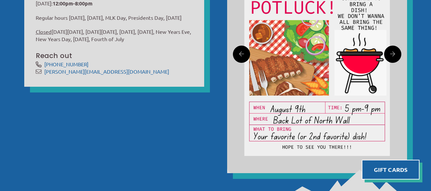
scroll to position [353, 0]
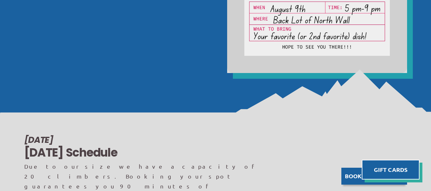
drag, startPoint x: 179, startPoint y: 60, endPoint x: 73, endPoint y: 86, distance: 109.2
click at [75, 79] on img at bounding box center [215, 91] width 431 height 45
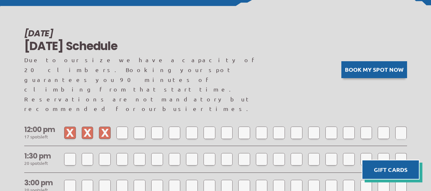
scroll to position [461, 0]
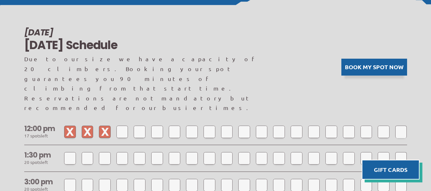
click at [368, 59] on button "Book my spot now" at bounding box center [374, 67] width 66 height 17
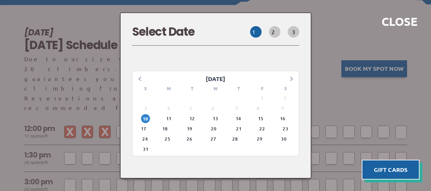
click at [280, 38] on button "2" at bounding box center [274, 31] width 11 height 11
click at [150, 114] on span "10" at bounding box center [145, 118] width 9 height 9
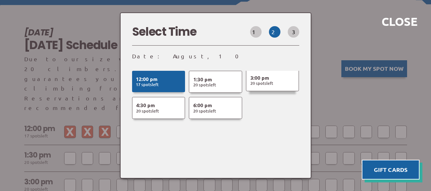
click at [265, 84] on button "3:00 pm 20 Spot s Left" at bounding box center [272, 80] width 53 height 22
select select
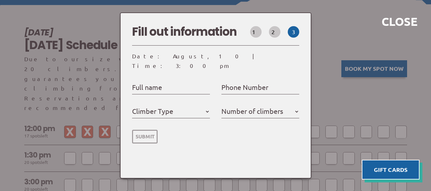
select select
click at [159, 110] on label "Climber Type" at bounding box center [152, 111] width 41 height 12
click at [159, 110] on select "Member Day Climber First Time Climber" at bounding box center [171, 111] width 78 height 10
click at [157, 82] on label "Full name" at bounding box center [147, 87] width 30 height 12
click at [157, 83] on input "Full name" at bounding box center [171, 88] width 78 height 10
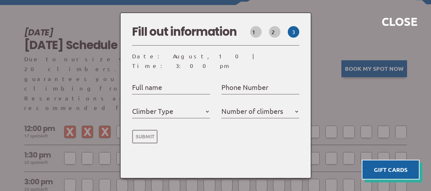
click at [166, 105] on label "Climber Type" at bounding box center [152, 111] width 41 height 12
click at [166, 106] on select "Member Day Climber First Time Climber" at bounding box center [171, 111] width 78 height 10
click at [235, 107] on label "Number of climbers" at bounding box center [252, 111] width 62 height 12
click at [235, 107] on select "1 2 3 4 5" at bounding box center [260, 111] width 78 height 10
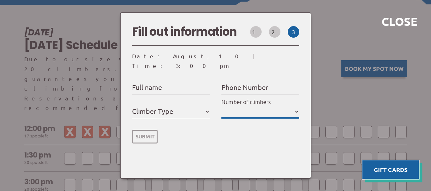
click at [242, 106] on select "1 2 3 4 5" at bounding box center [260, 111] width 78 height 10
select select "2"
click at [223, 106] on select "1 2 3 4 5" at bounding box center [260, 111] width 78 height 10
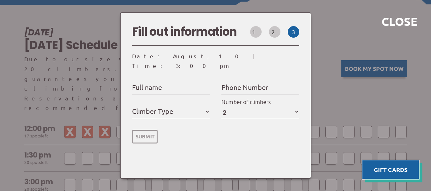
click at [173, 105] on label "Climber Type" at bounding box center [152, 111] width 41 height 12
click at [174, 106] on select "Member Day Climber First Time Climber" at bounding box center [171, 111] width 78 height 10
click at [154, 110] on select "Member Day Climber First Time Climber" at bounding box center [171, 111] width 78 height 10
select select "First Time Climber"
click at [134, 106] on select "Member Day Climber First Time Climber" at bounding box center [171, 111] width 78 height 10
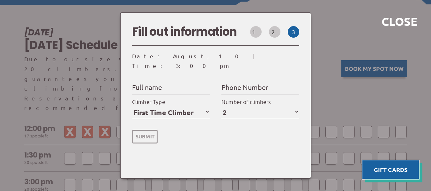
click at [204, 141] on div "Full name First & last name please Phone Number Enter a real number Member Day …" at bounding box center [215, 119] width 167 height 96
click at [147, 83] on label "Full name" at bounding box center [147, 87] width 30 height 12
click at [147, 83] on input "Full name" at bounding box center [171, 88] width 78 height 10
type input "[PERSON_NAME]"
click at [241, 83] on label "Phone Number" at bounding box center [244, 87] width 47 height 12
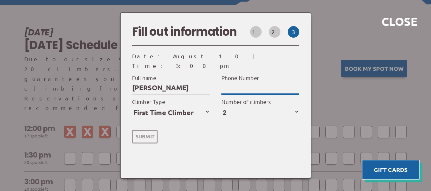
click at [241, 83] on input "Phone Number" at bounding box center [260, 88] width 78 height 10
type input "[PHONE_NUMBER]"
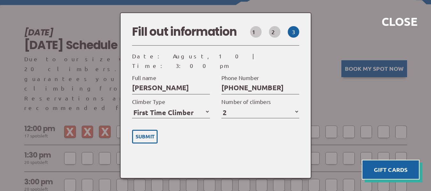
click at [256, 136] on form "[PERSON_NAME] Full name First & last name please [PHONE_NUMBER] Phone Number En…" at bounding box center [215, 108] width 167 height 74
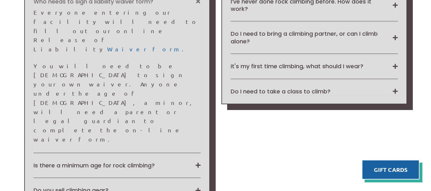
scroll to position [501, 0]
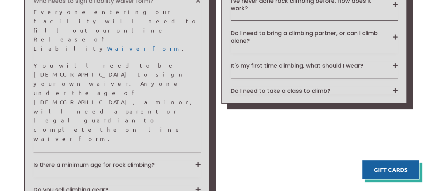
click at [243, 13] on div "I’ve never done rock climbing before. How does it work? First, please fill out …" at bounding box center [313, 9] width 167 height 24
click at [236, 10] on button "I’ve never done rock climbing before. How does it work?" at bounding box center [313, 4] width 167 height 15
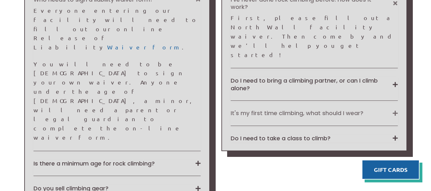
scroll to position [505, 0]
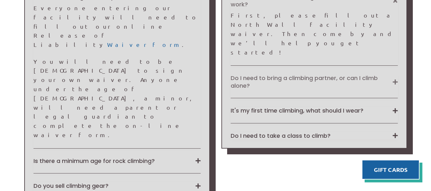
click at [243, 74] on button "Do I need to bring a climbing partner, or can I climb alone?" at bounding box center [313, 81] width 167 height 15
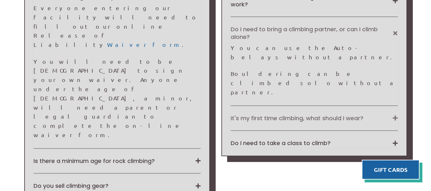
click at [246, 114] on button "It's my first time climbing, what should I wear?" at bounding box center [313, 117] width 167 height 7
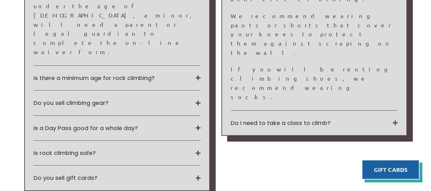
scroll to position [589, 0]
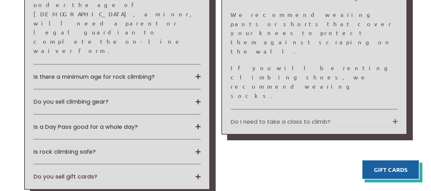
click at [246, 118] on button "Do I need to take a class to climb?" at bounding box center [313, 121] width 167 height 7
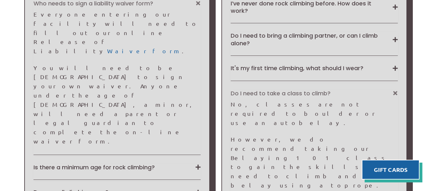
scroll to position [499, 0]
click at [120, 163] on button "Is there a minimum age for rock climbing?" at bounding box center [116, 166] width 167 height 7
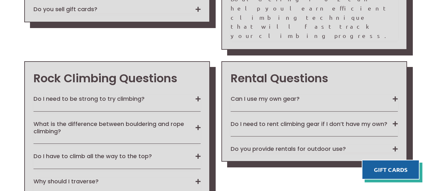
scroll to position [720, 0]
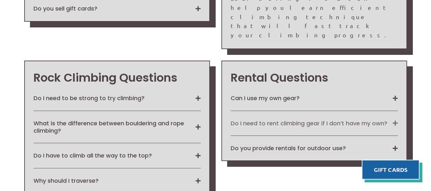
click at [249, 120] on button "Do I need to rent climbing gear if I don’t have my own?" at bounding box center [313, 123] width 167 height 7
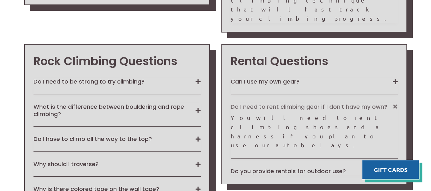
scroll to position [737, 0]
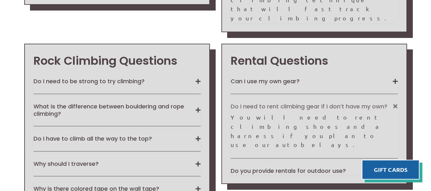
click at [253, 103] on button "Do I need to rent climbing gear if I don’t have my own?" at bounding box center [313, 106] width 167 height 7
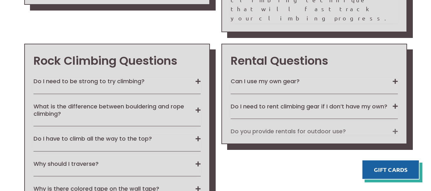
click at [252, 127] on button "Do you provide rentals for outdoor use?" at bounding box center [313, 130] width 167 height 7
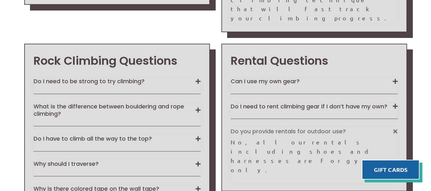
click at [252, 127] on button "Do you provide rentals for outdoor use?" at bounding box center [313, 130] width 167 height 7
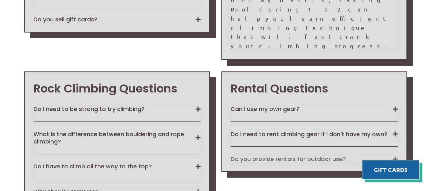
scroll to position [709, 0]
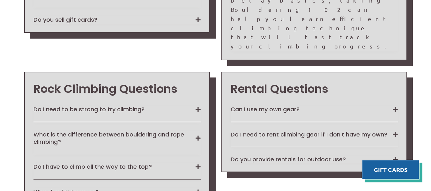
click at [242, 72] on div "Rental Questions Can I use my own gear? Yes. You may use any of your own gear i…" at bounding box center [313, 122] width 185 height 101
click at [243, 105] on button "Can I use my own gear?" at bounding box center [313, 108] width 167 height 7
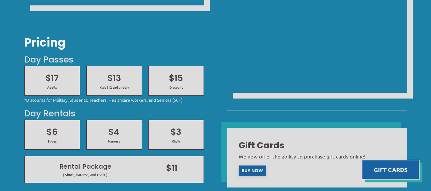
scroll to position [219, 0]
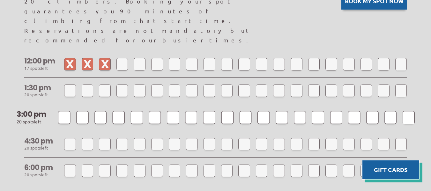
scroll to position [486, 0]
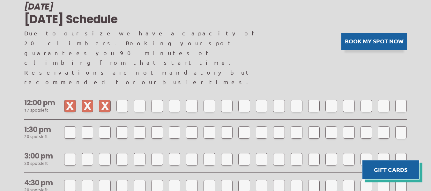
click at [347, 33] on button "Book my spot now" at bounding box center [374, 41] width 66 height 17
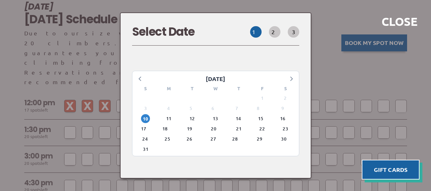
click at [280, 37] on button "2" at bounding box center [274, 31] width 11 height 11
click at [148, 115] on span "10" at bounding box center [145, 118] width 9 height 9
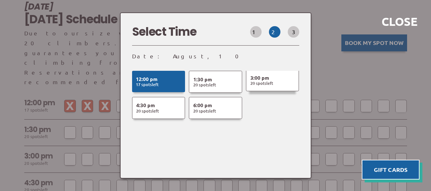
click at [256, 80] on span "20 Spot s Left" at bounding box center [261, 83] width 23 height 6
select select
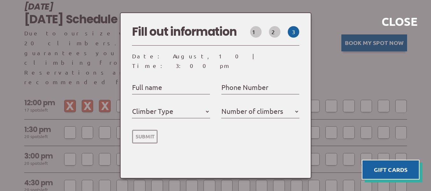
select select
click at [180, 83] on input "Full name" at bounding box center [171, 88] width 78 height 10
type input "[PERSON_NAME]"
select select
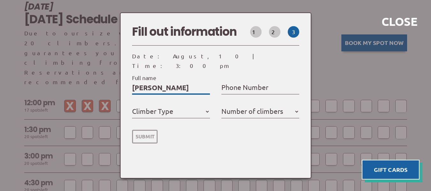
select select
click at [234, 85] on label "Phone Number" at bounding box center [244, 87] width 47 height 12
click at [234, 85] on input "Phone Number" at bounding box center [260, 88] width 78 height 10
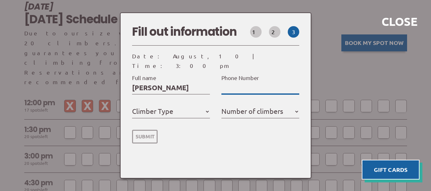
type input "2"
select select
type input "22"
select select
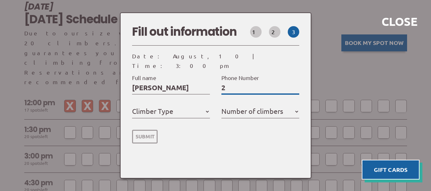
select select
type input "224"
select select
type input "224-"
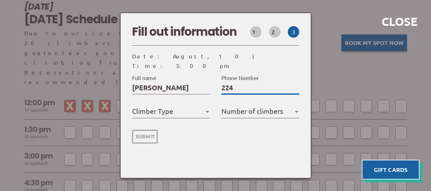
select select
type input "224-2"
select select
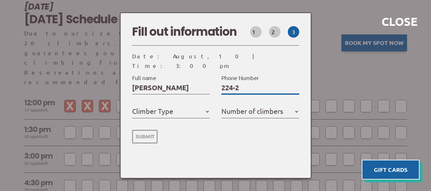
type input "224-29"
select select
type input "224-291"
select select
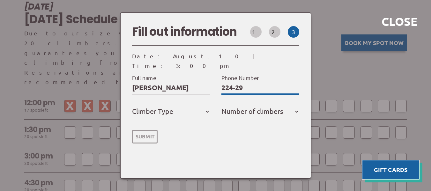
select select
type input "224-291-"
select select
type input "[PHONE_NUMBER]"
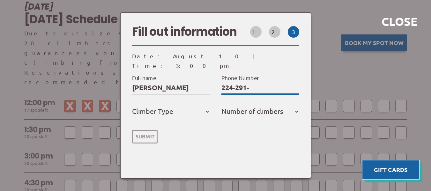
select select
type input "[PHONE_NUMBER]"
select select
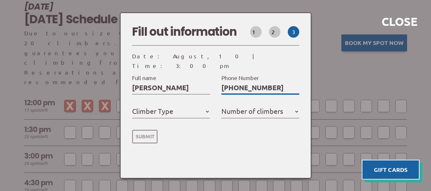
type input "[PHONE_NUMBER]"
select select
type input "[PHONE_NUMBER]"
select select
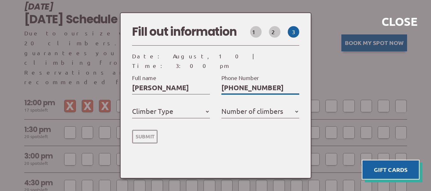
select select
type input "[PHONE_NUMBER]"
click at [162, 106] on label "Climber Type" at bounding box center [152, 111] width 41 height 12
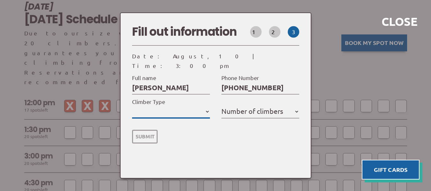
click at [162, 106] on select "Member Day Climber First Time Climber" at bounding box center [171, 111] width 78 height 10
select select "First Time Climber"
click at [134, 106] on select "Member Day Climber First Time Climber" at bounding box center [171, 111] width 78 height 10
click at [254, 105] on label "Number of climbers" at bounding box center [252, 111] width 62 height 12
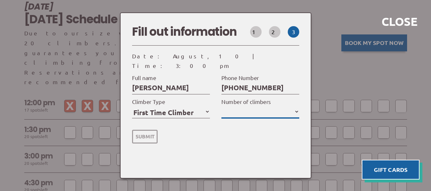
click at [254, 106] on select "1 2 3 4 5" at bounding box center [260, 111] width 78 height 10
select select "2"
click at [223, 106] on select "1 2 3 4 5" at bounding box center [260, 111] width 78 height 10
click at [210, 142] on div "[PERSON_NAME] Full name First & last name please [PHONE_NUMBER] Phone Number En…" at bounding box center [215, 119] width 167 height 96
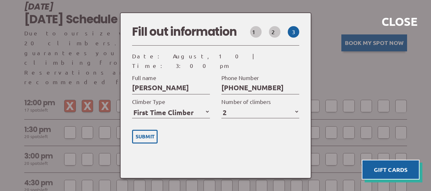
click at [148, 130] on input "Submit" at bounding box center [144, 137] width 25 height 14
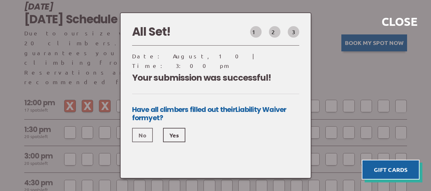
click at [147, 131] on link "No" at bounding box center [142, 135] width 21 height 14
click at [176, 141] on div "Your submission was successful! Have all climbers filled out their Liability Wa…" at bounding box center [215, 119] width 167 height 96
click at [172, 134] on link "Yes" at bounding box center [174, 135] width 22 height 14
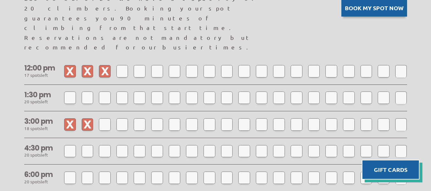
scroll to position [521, 0]
